Goal: Transaction & Acquisition: Purchase product/service

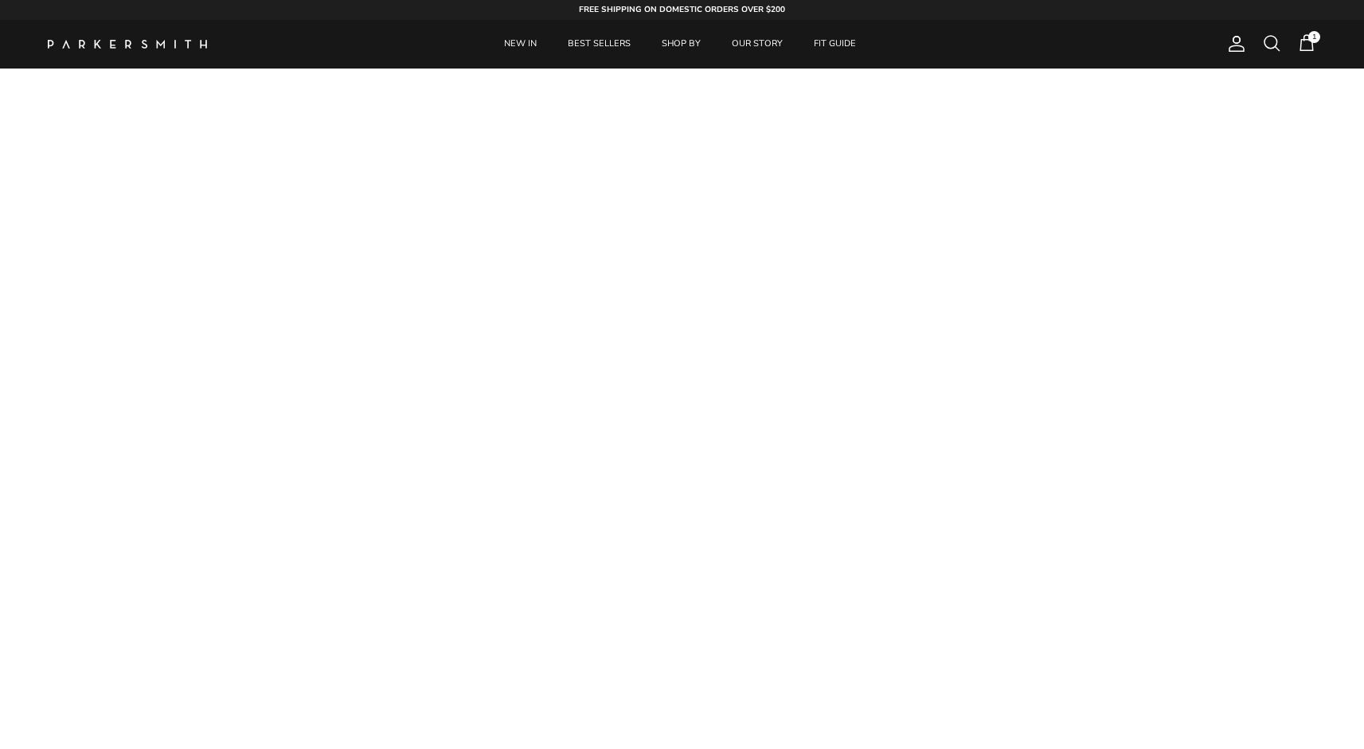
click at [1277, 43] on span at bounding box center [1271, 42] width 19 height 19
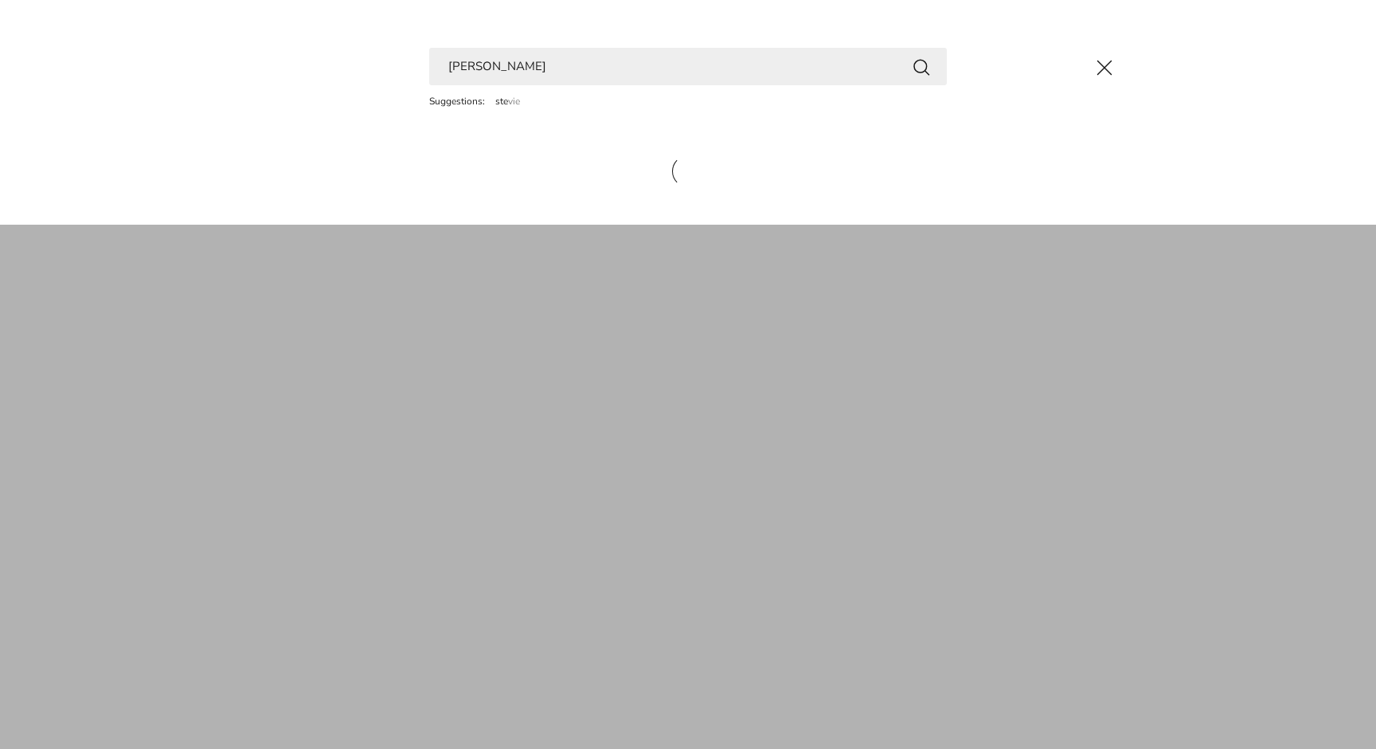
type input "[PERSON_NAME]"
click at [921, 66] on button "Search" at bounding box center [921, 67] width 19 height 20
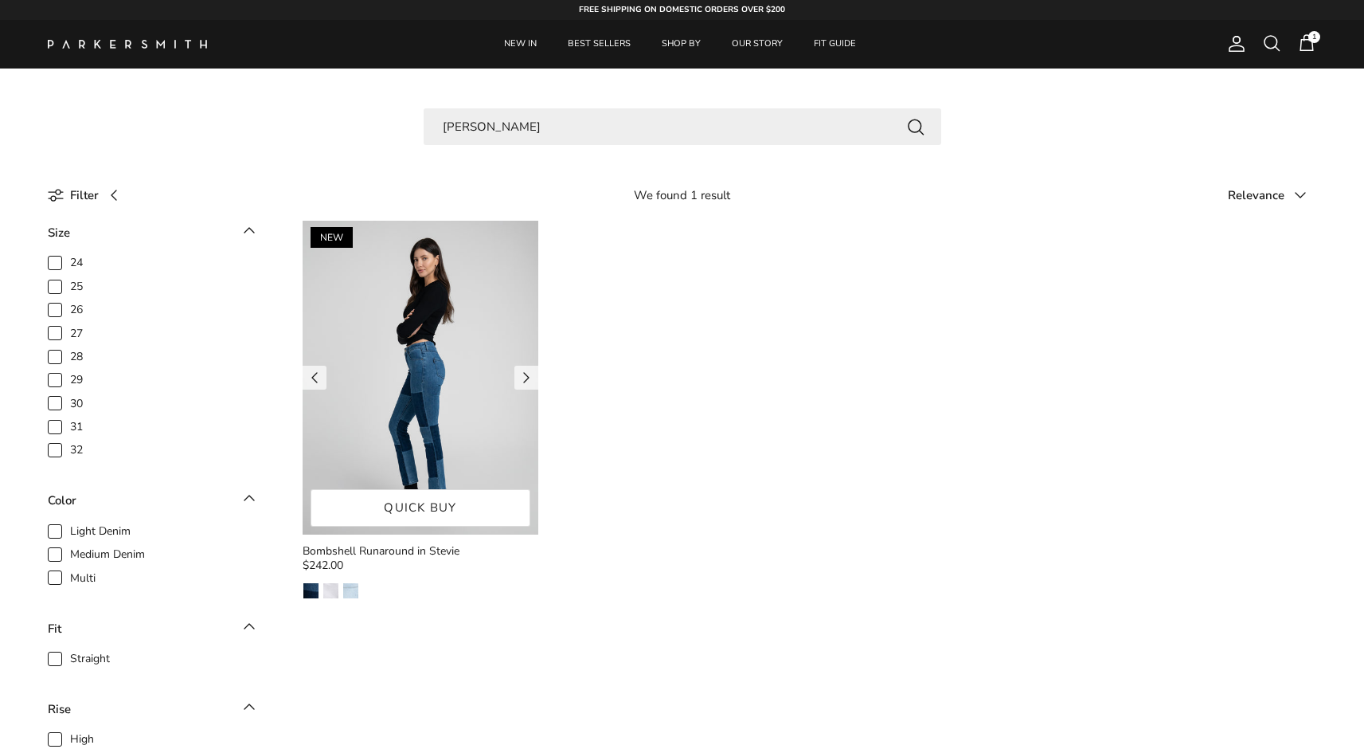
click at [420, 367] on img at bounding box center [421, 378] width 236 height 314
